Goal: Task Accomplishment & Management: Manage account settings

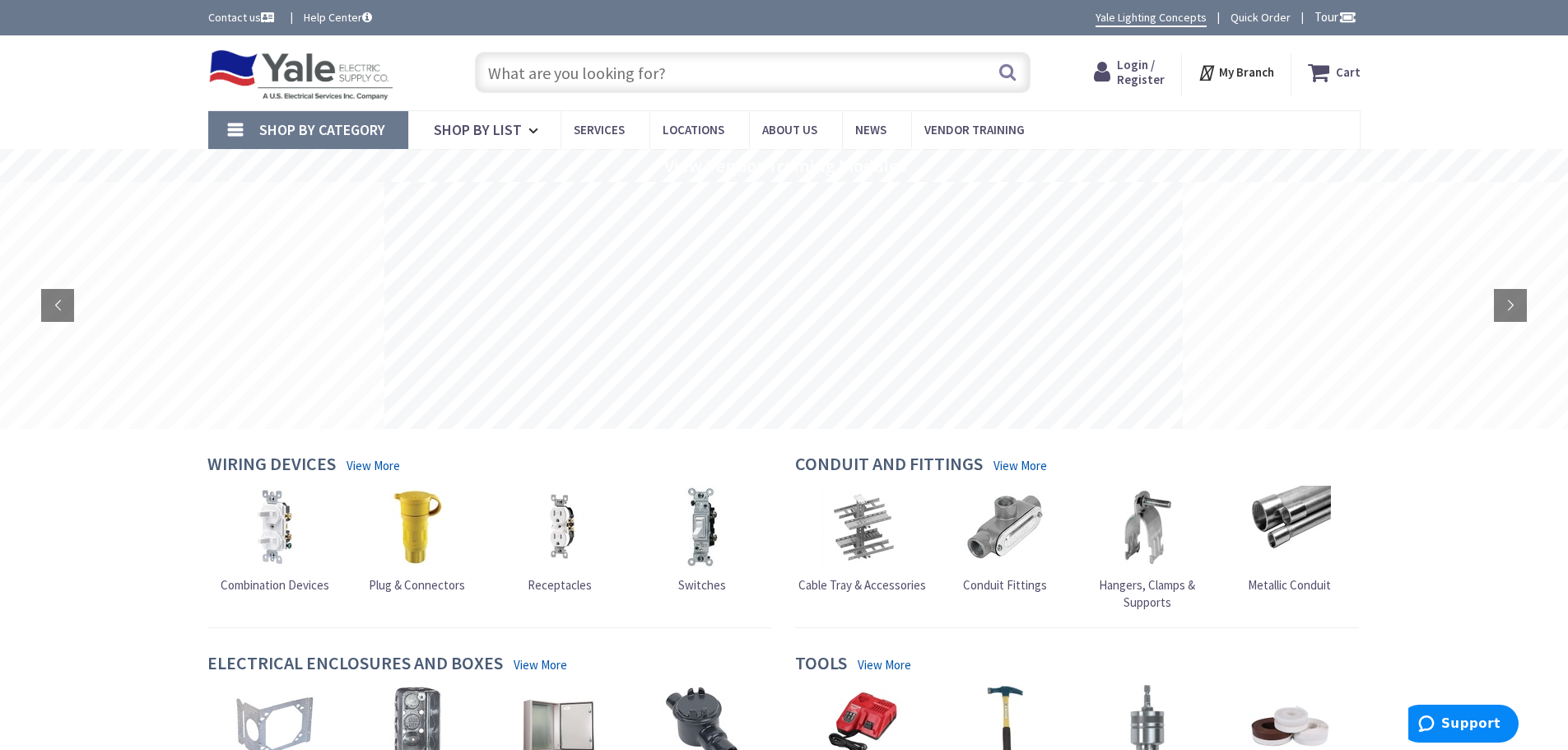
click at [1122, 75] on span "Login / Register" at bounding box center [1141, 72] width 48 height 31
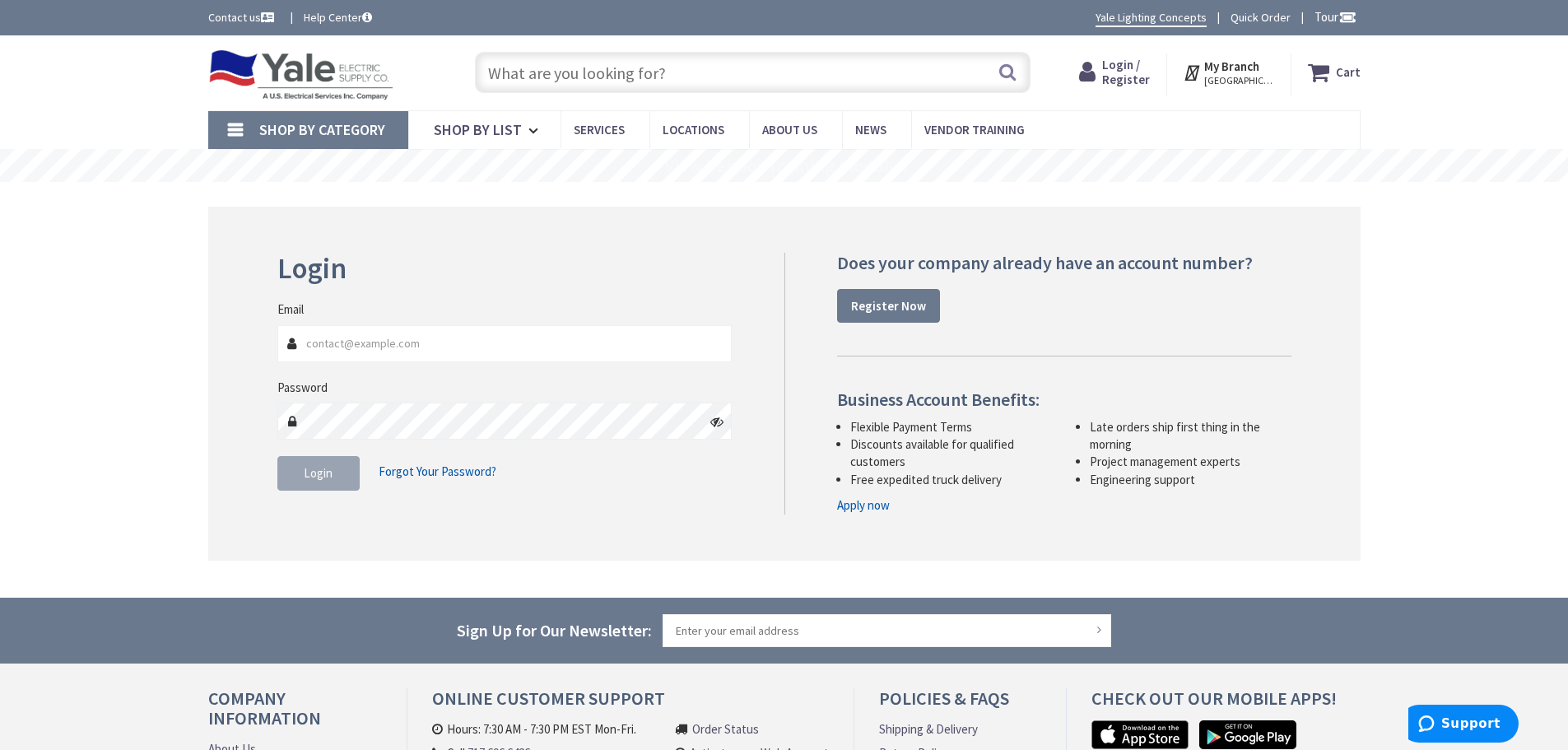
click at [308, 337] on input "Email" at bounding box center [504, 343] width 455 height 37
type input "[PERSON_NAME][EMAIL_ADDRESS][DOMAIN_NAME]"
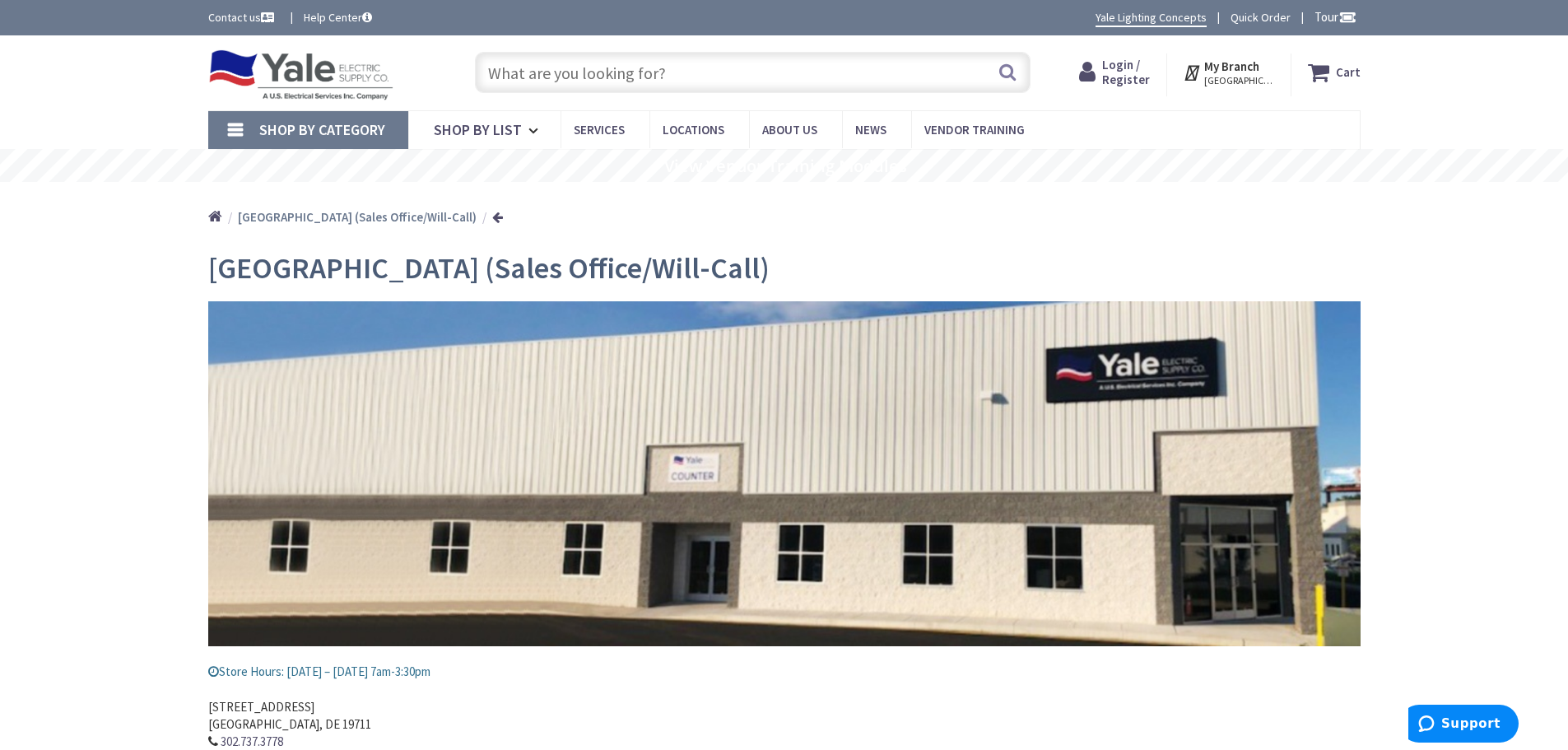
click at [1102, 72] on icon at bounding box center [1090, 73] width 23 height 30
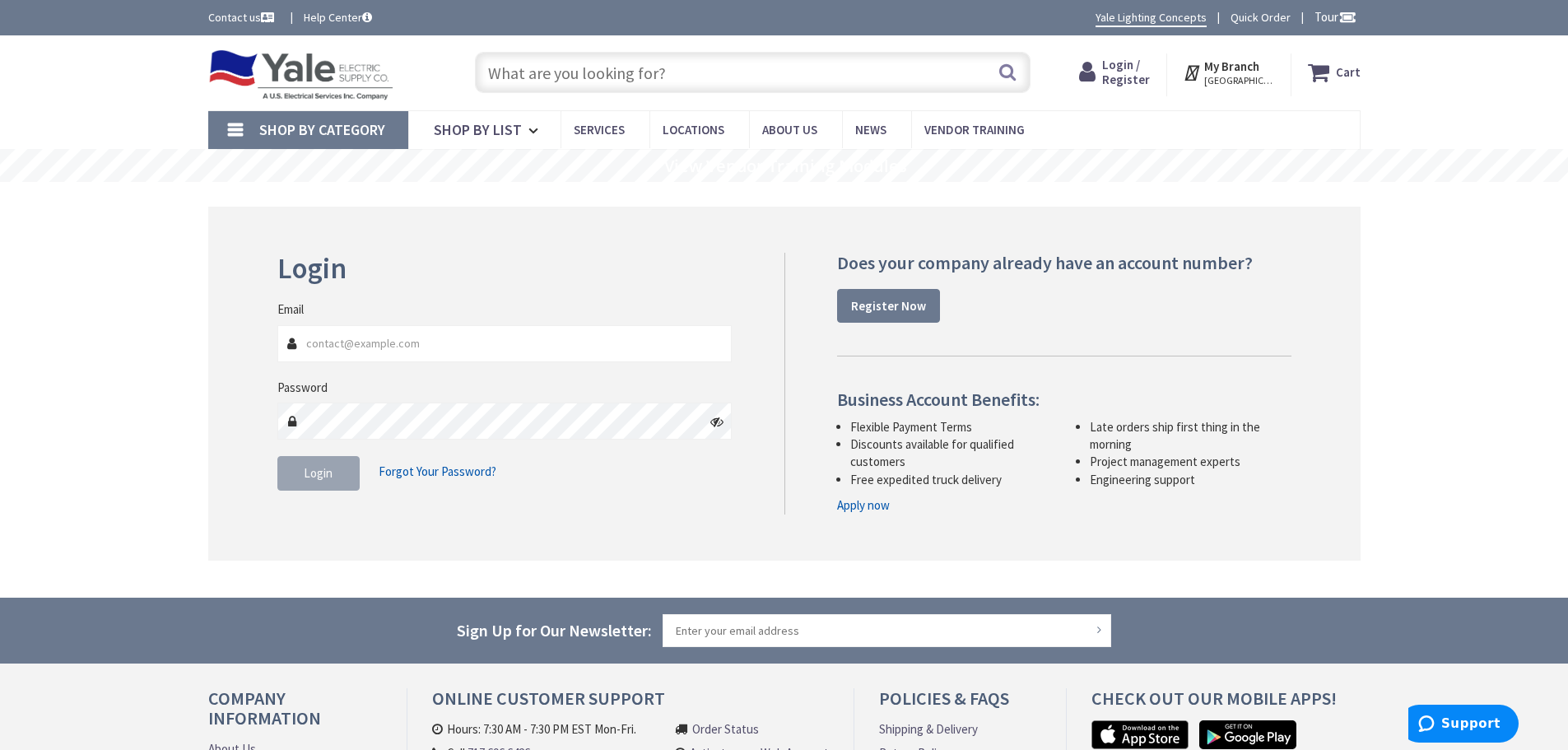
click at [410, 348] on input "Email" at bounding box center [504, 343] width 455 height 37
type input "[PERSON_NAME][EMAIL_ADDRESS][DOMAIN_NAME]"
click at [330, 473] on span "Login" at bounding box center [318, 473] width 29 height 16
